Goal: Information Seeking & Learning: Learn about a topic

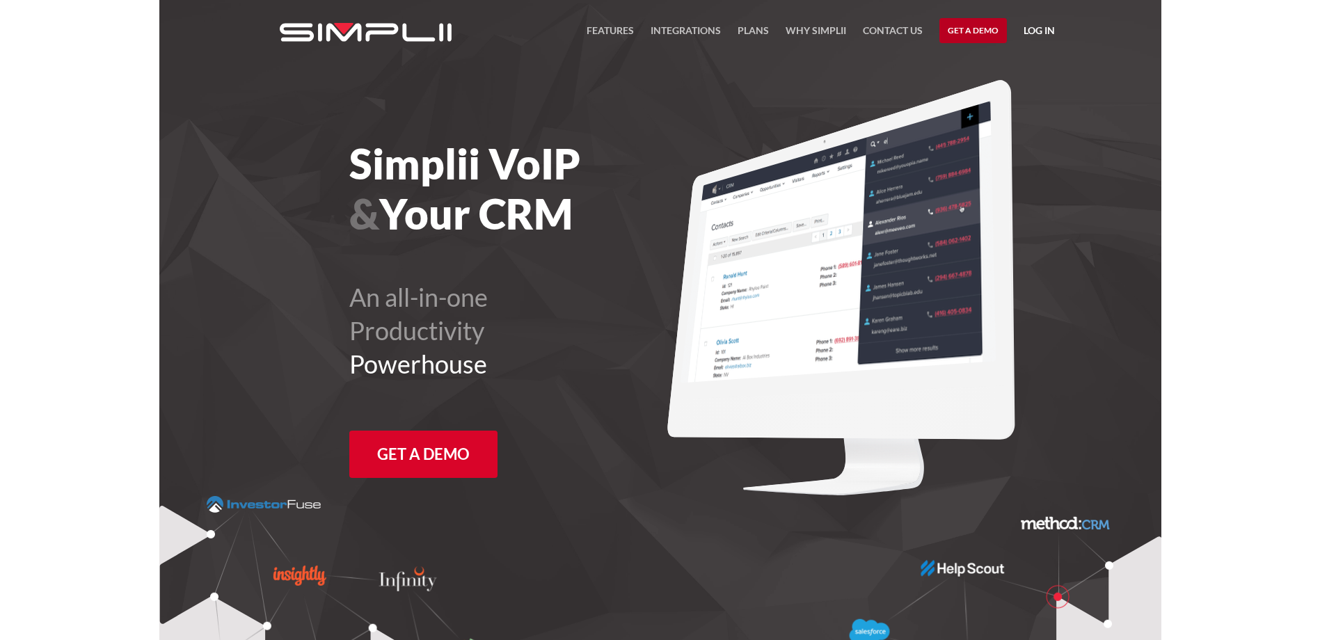
click at [978, 29] on link "Get a Demo" at bounding box center [973, 30] width 68 height 25
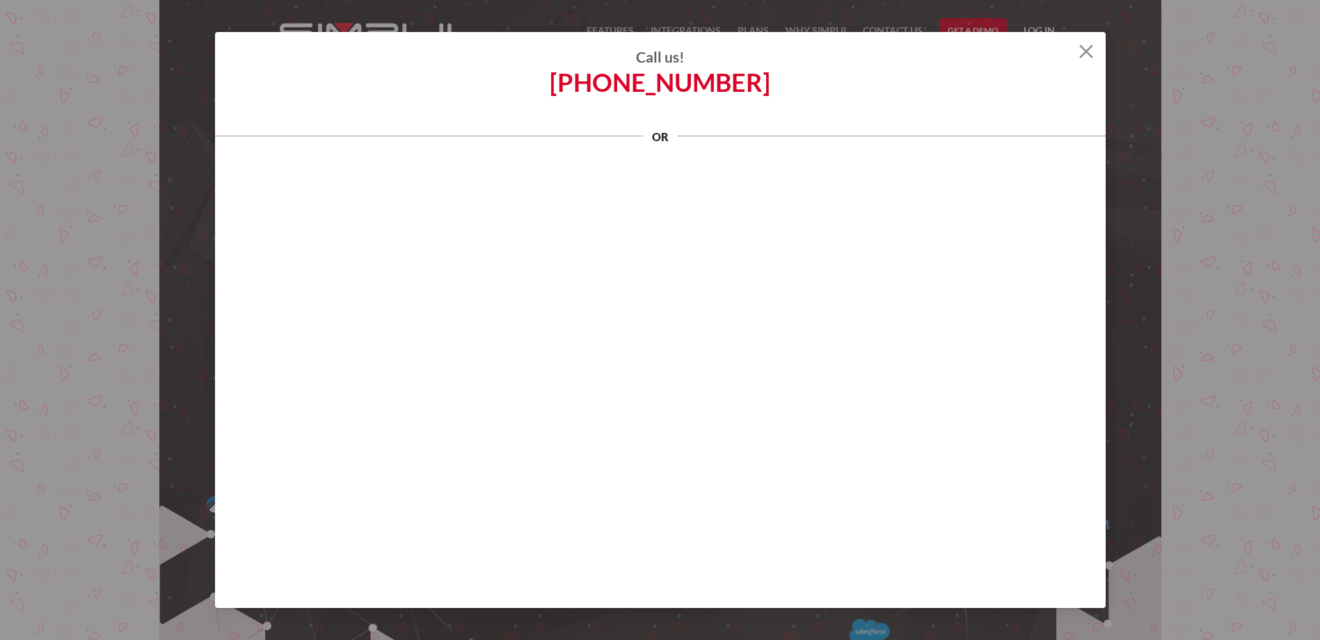
click at [1089, 47] on img at bounding box center [1086, 52] width 14 height 14
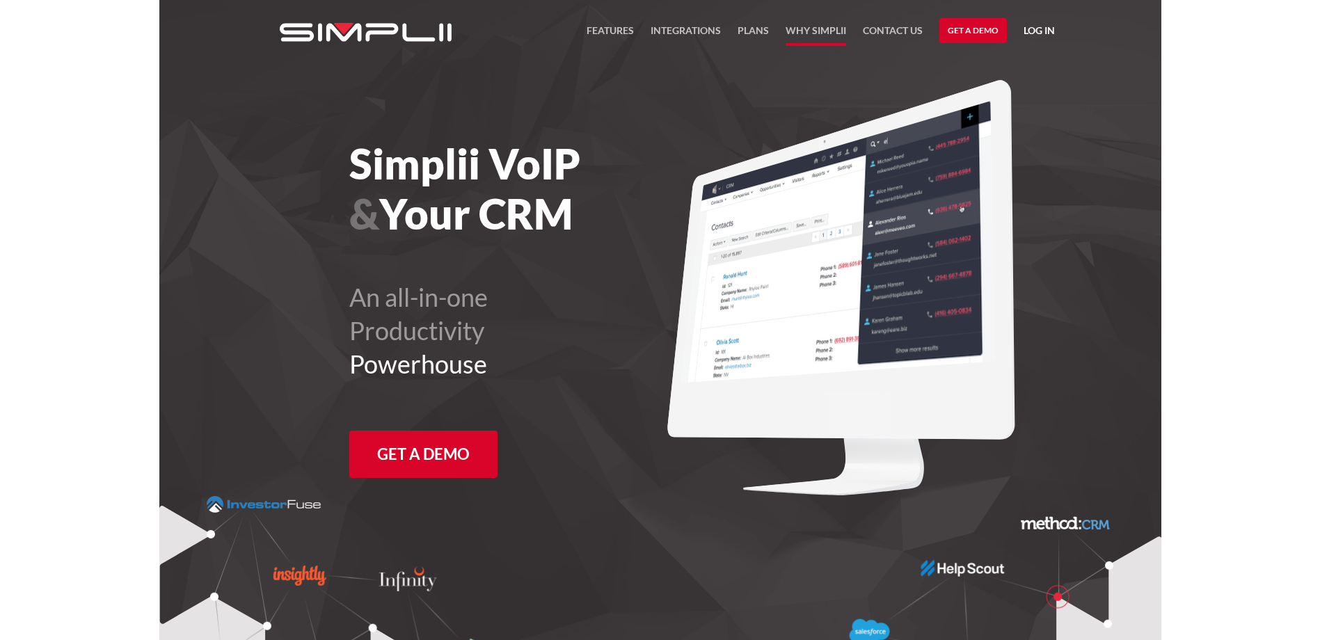
click at [823, 28] on link "Why Simplii" at bounding box center [816, 34] width 61 height 24
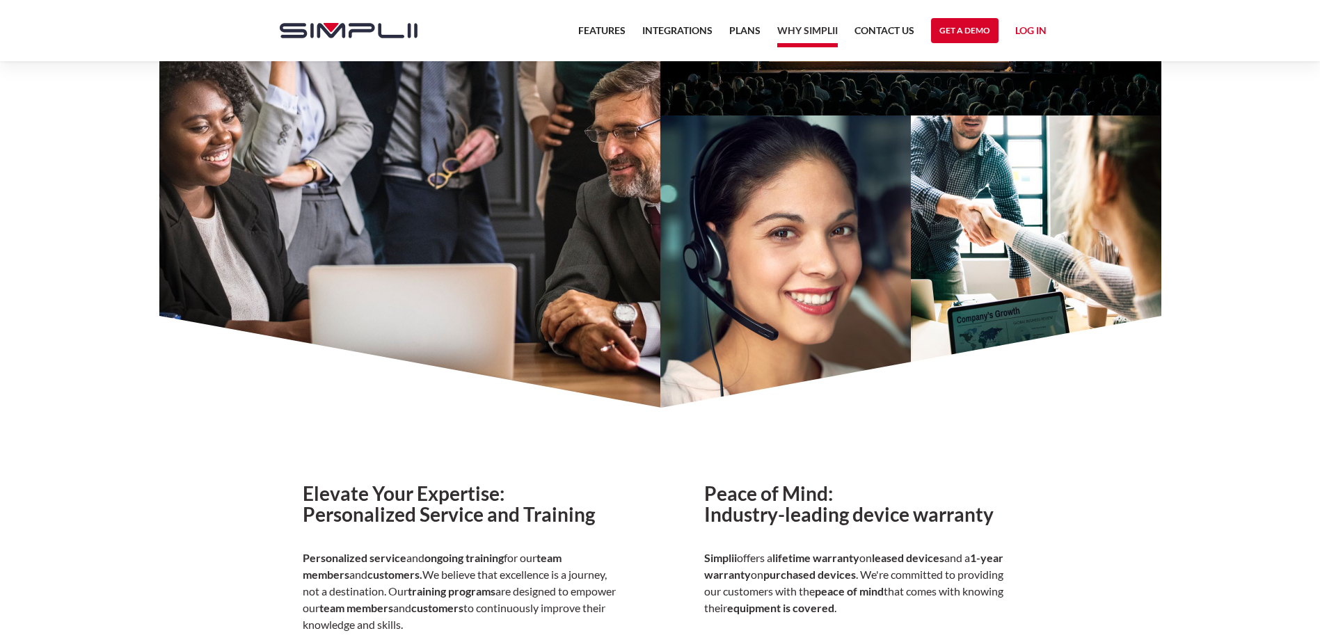
scroll to position [673, 0]
click at [747, 26] on link "Plans" at bounding box center [744, 34] width 31 height 24
